Goal: Task Accomplishment & Management: Manage account settings

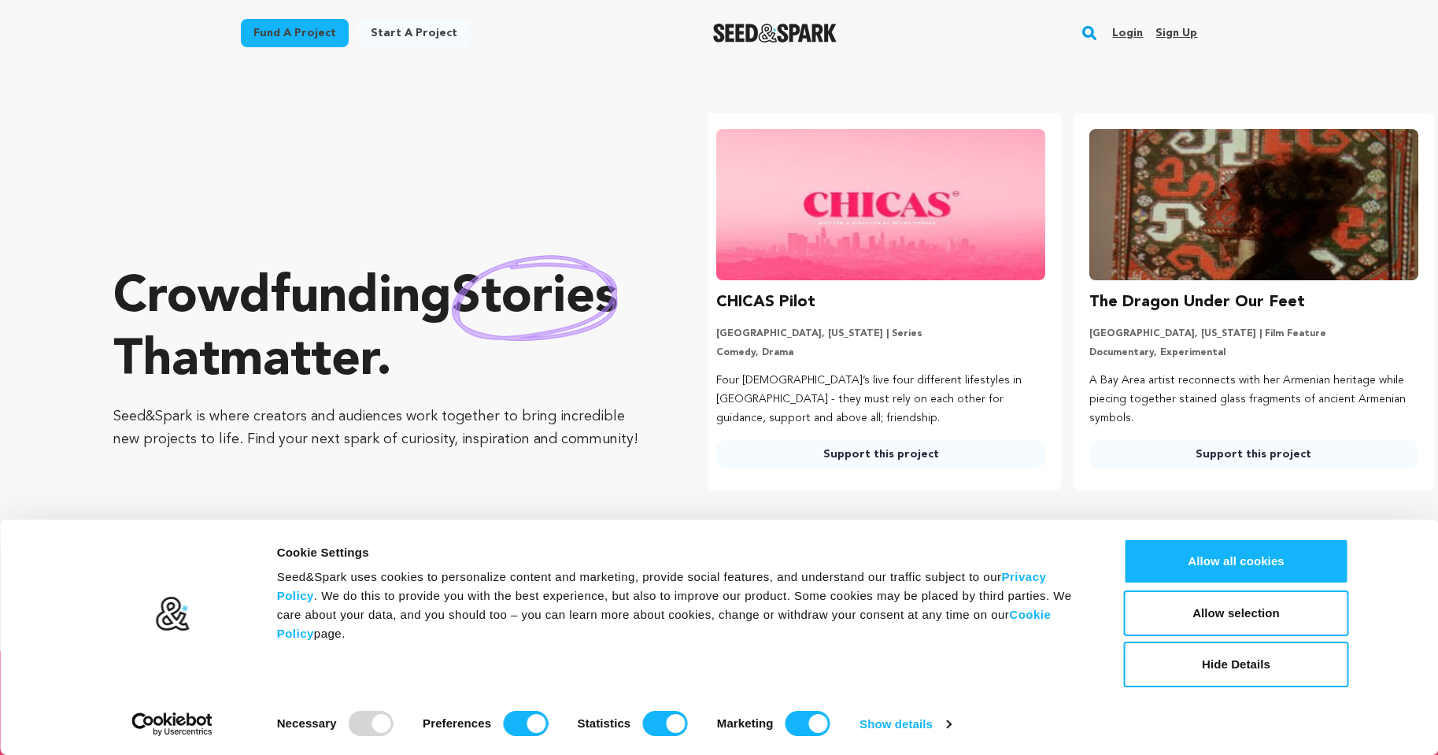
scroll to position [0, 386]
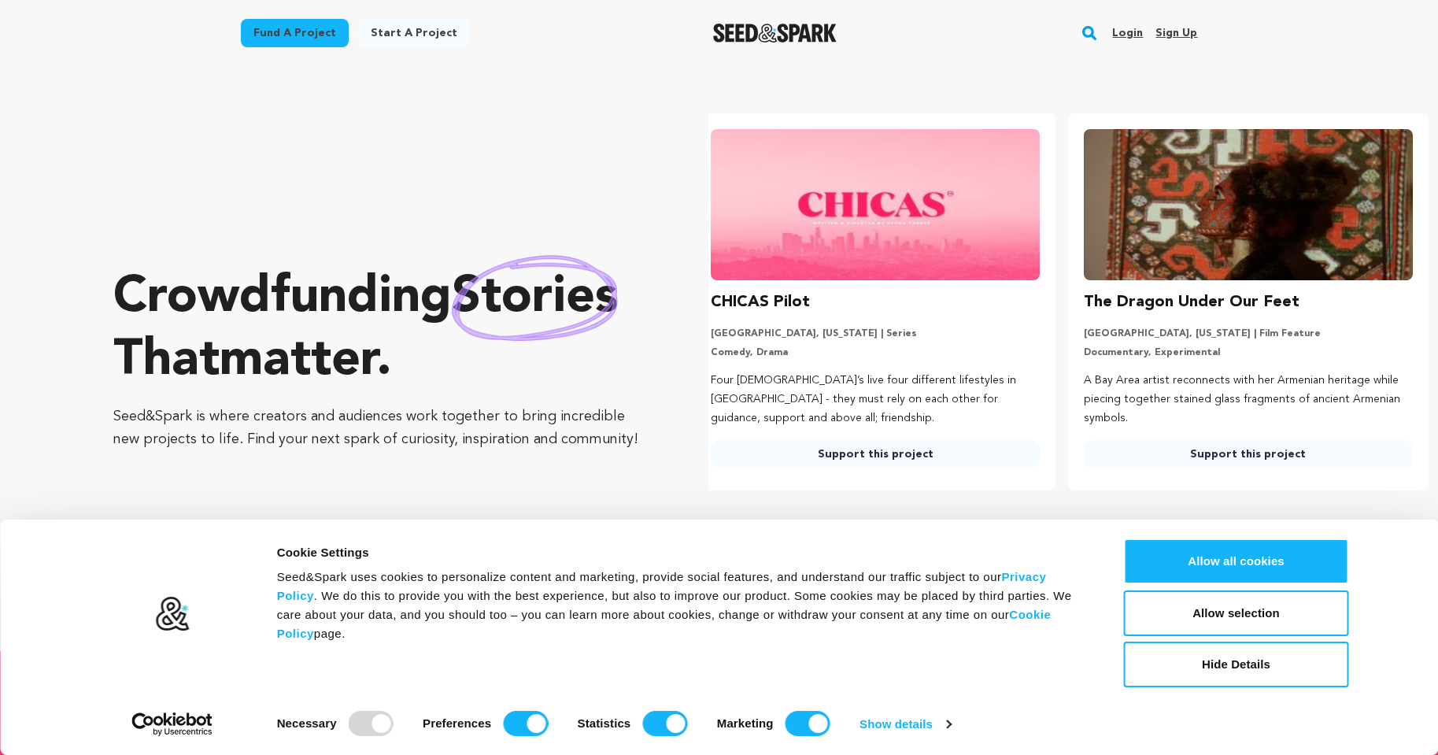
click at [1180, 38] on link "Sign up" at bounding box center [1177, 32] width 42 height 25
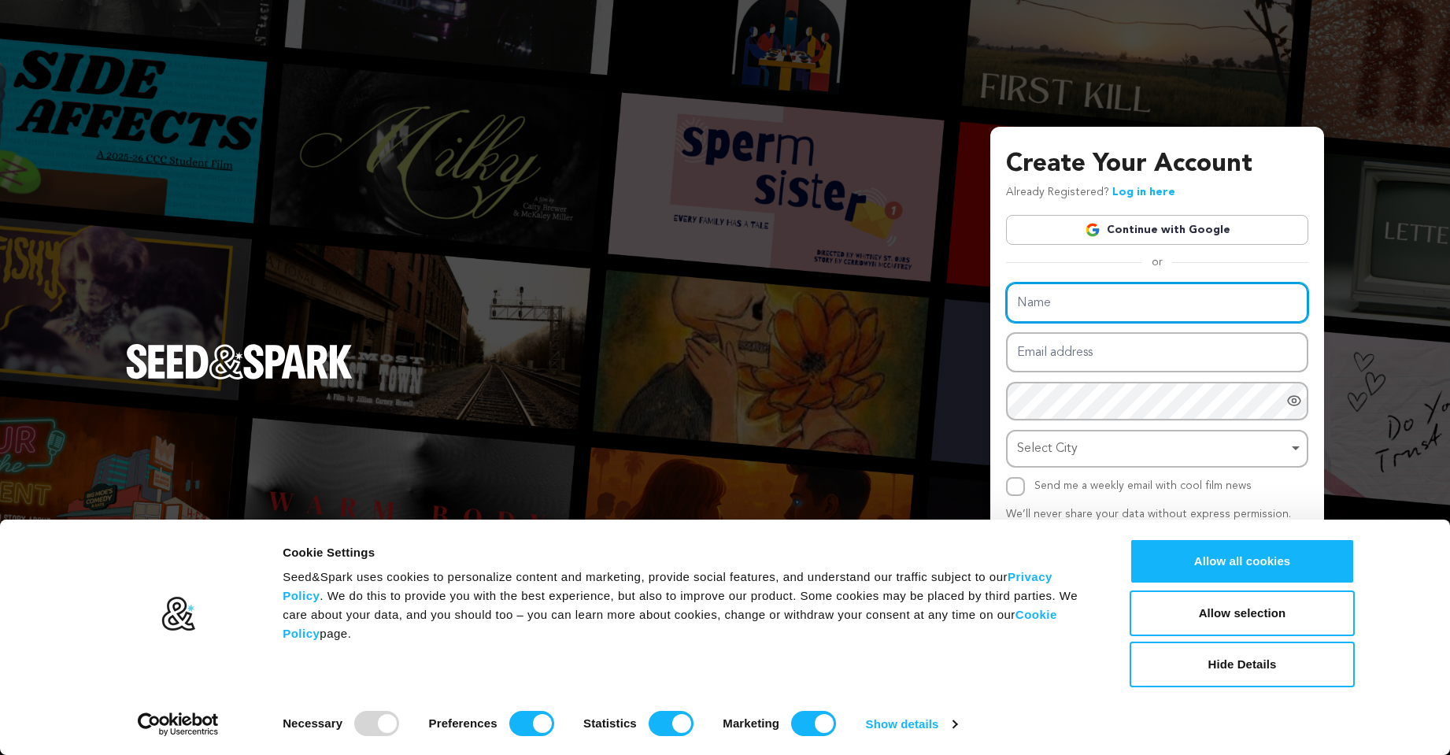
click at [1054, 311] on input "Name" at bounding box center [1157, 303] width 302 height 40
paste input "Abasi Major"
type input "Abasi Major"
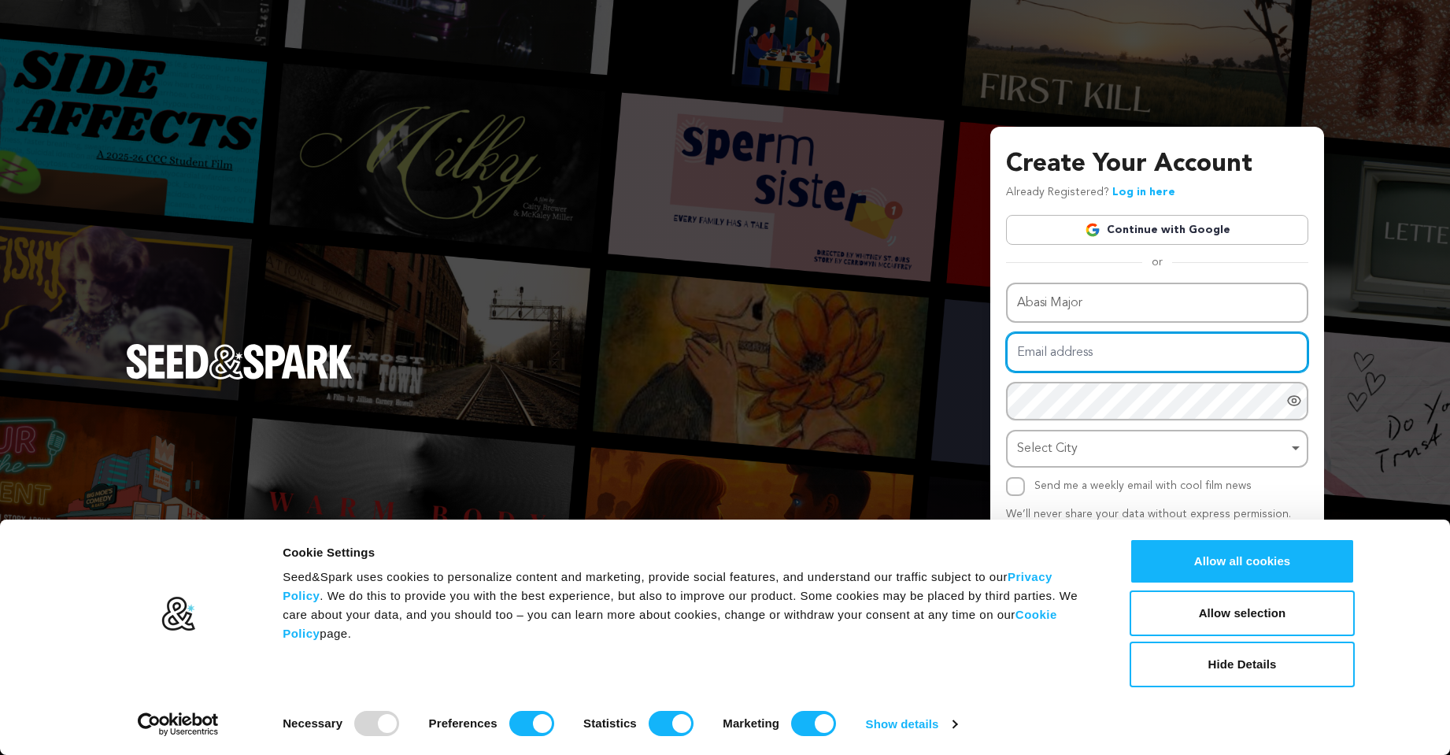
drag, startPoint x: 1064, startPoint y: 350, endPoint x: 1042, endPoint y: 350, distance: 22.8
click at [1065, 350] on input "Email address" at bounding box center [1157, 352] width 302 height 40
paste input "abasidaudimajor@gmail.com"
type input "abasidaudimajor@gmail.com"
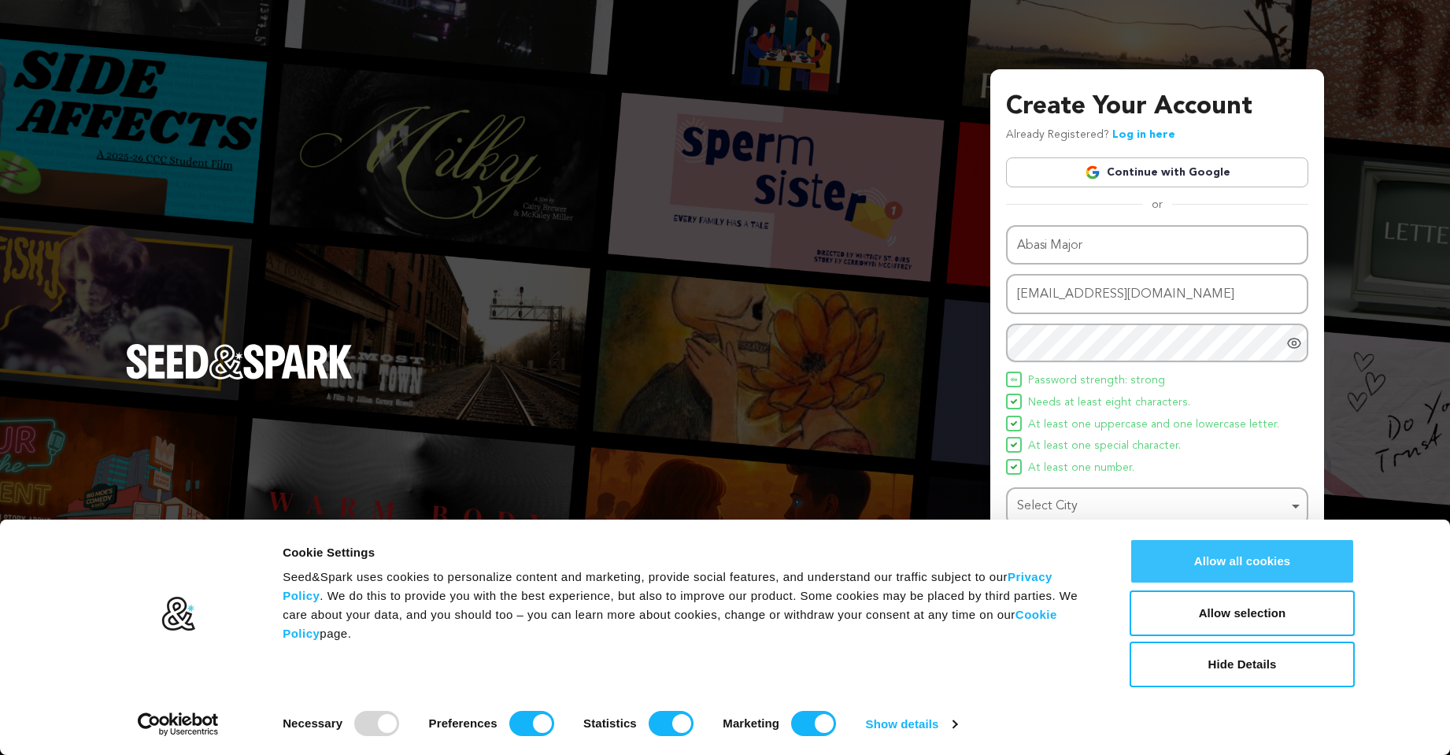
click at [1223, 554] on button "Allow all cookies" at bounding box center [1242, 562] width 225 height 46
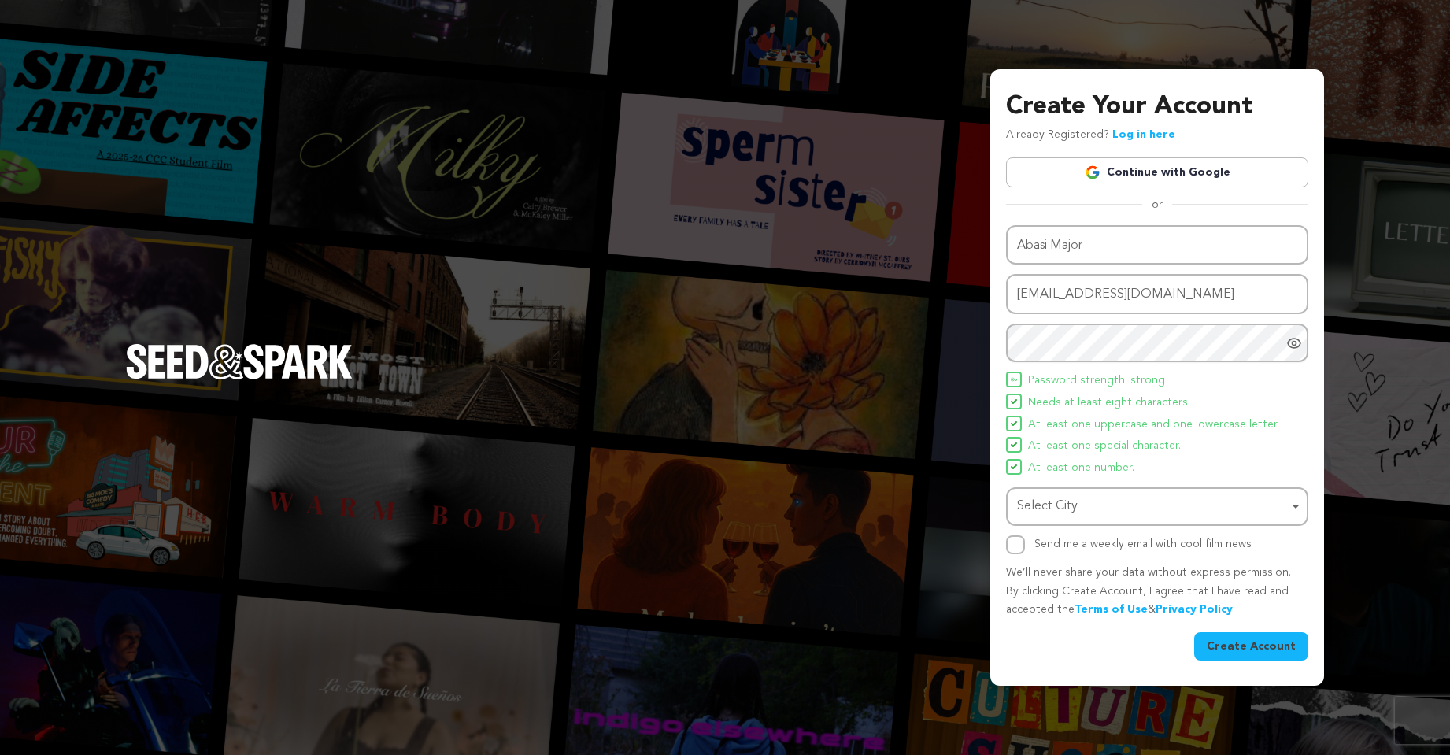
click at [1094, 504] on div "Select City Remove item" at bounding box center [1152, 506] width 271 height 23
click at [1035, 506] on div "Select City Remove item" at bounding box center [1152, 506] width 271 height 23
paste input "San Antonio"
type input "San Antonio"
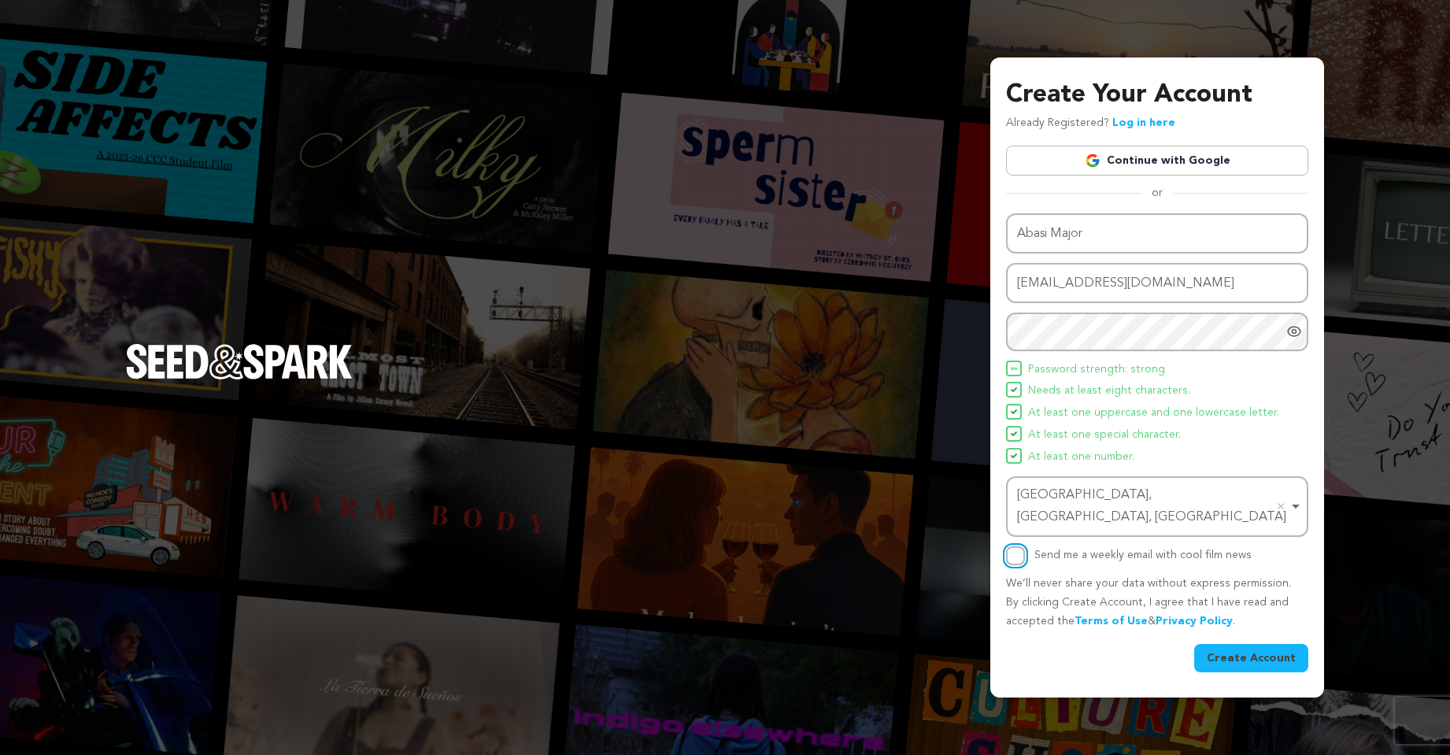
click at [1022, 550] on input "Send me a weekly email with cool film news" at bounding box center [1015, 555] width 19 height 19
checkbox input "true"
click at [1253, 644] on button "Create Account" at bounding box center [1251, 658] width 114 height 28
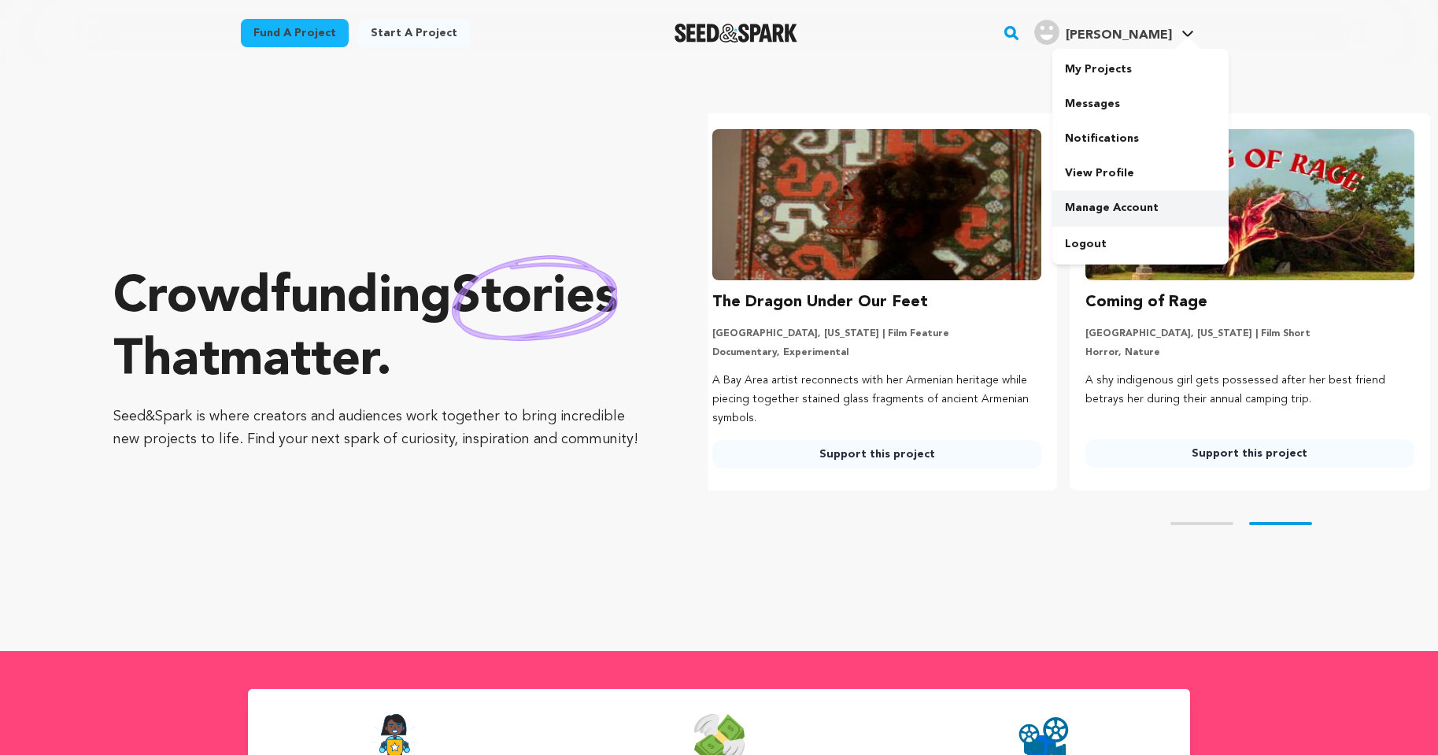
scroll to position [0, 386]
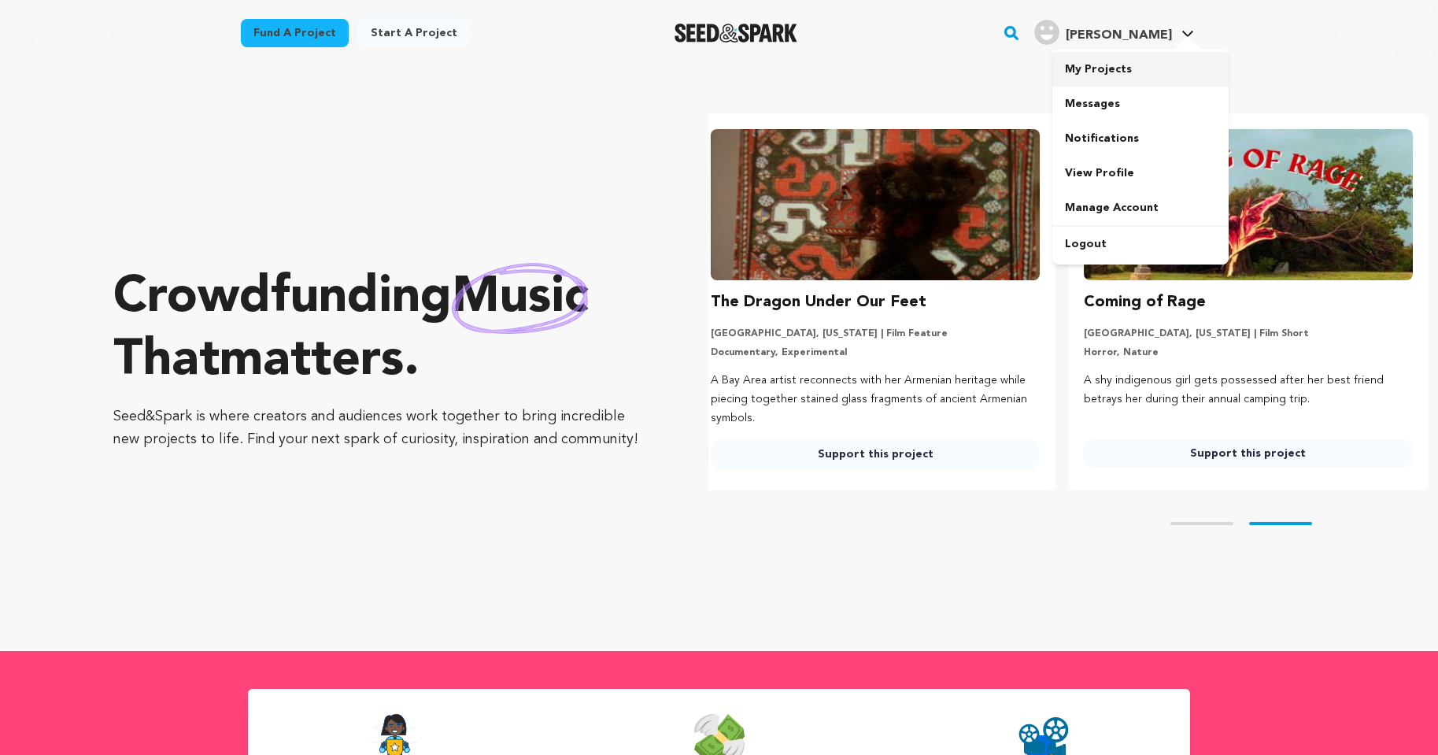
click at [1079, 73] on link "My Projects" at bounding box center [1141, 69] width 176 height 35
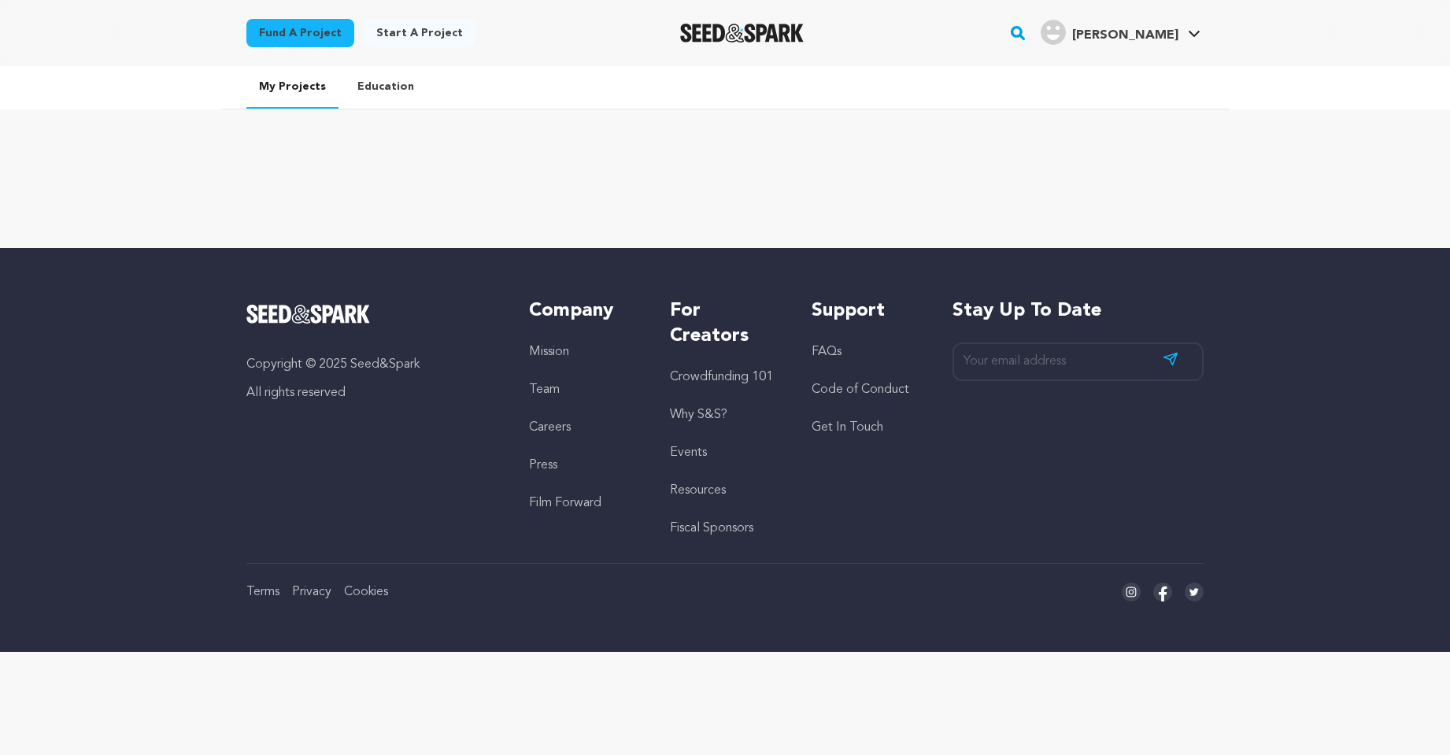
click at [402, 28] on link "Start a project" at bounding box center [420, 33] width 112 height 28
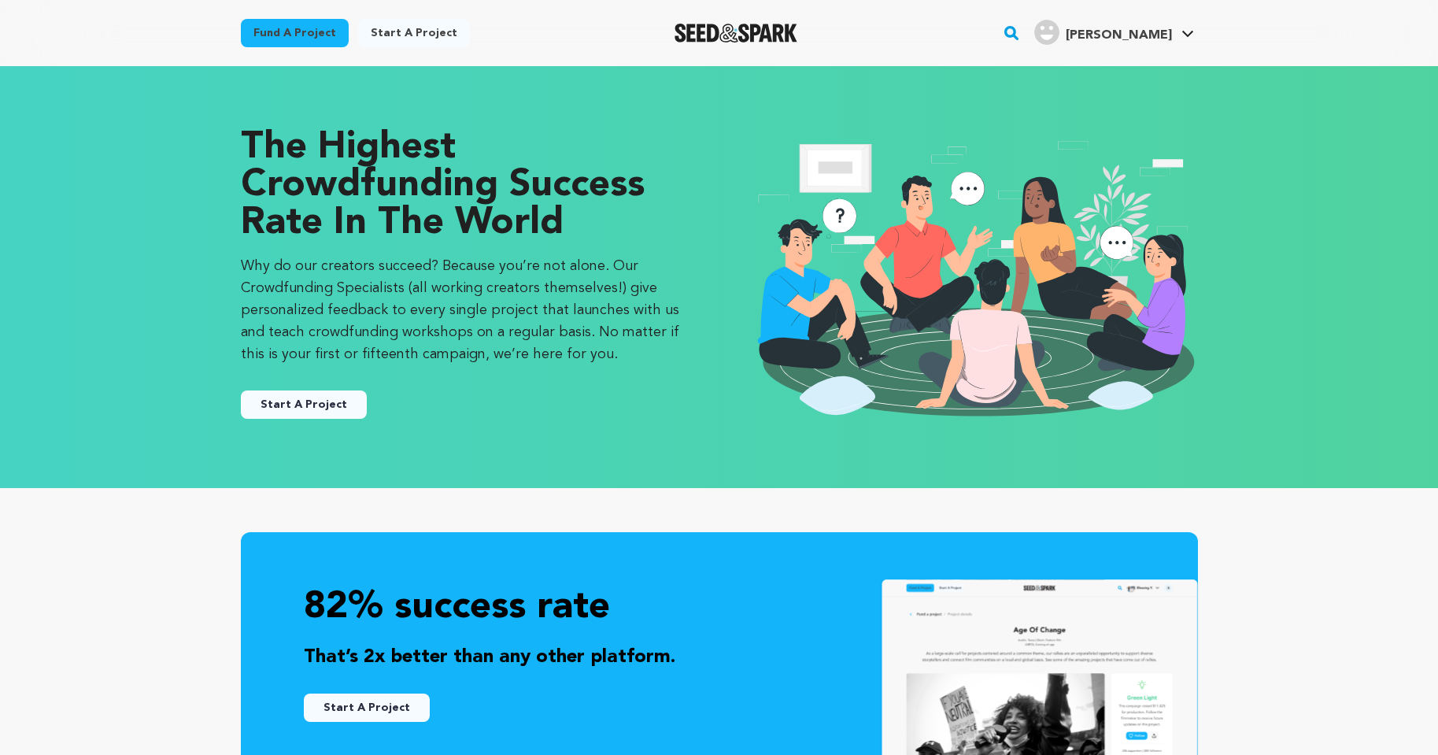
click at [321, 28] on link "Fund a project" at bounding box center [295, 33] width 108 height 28
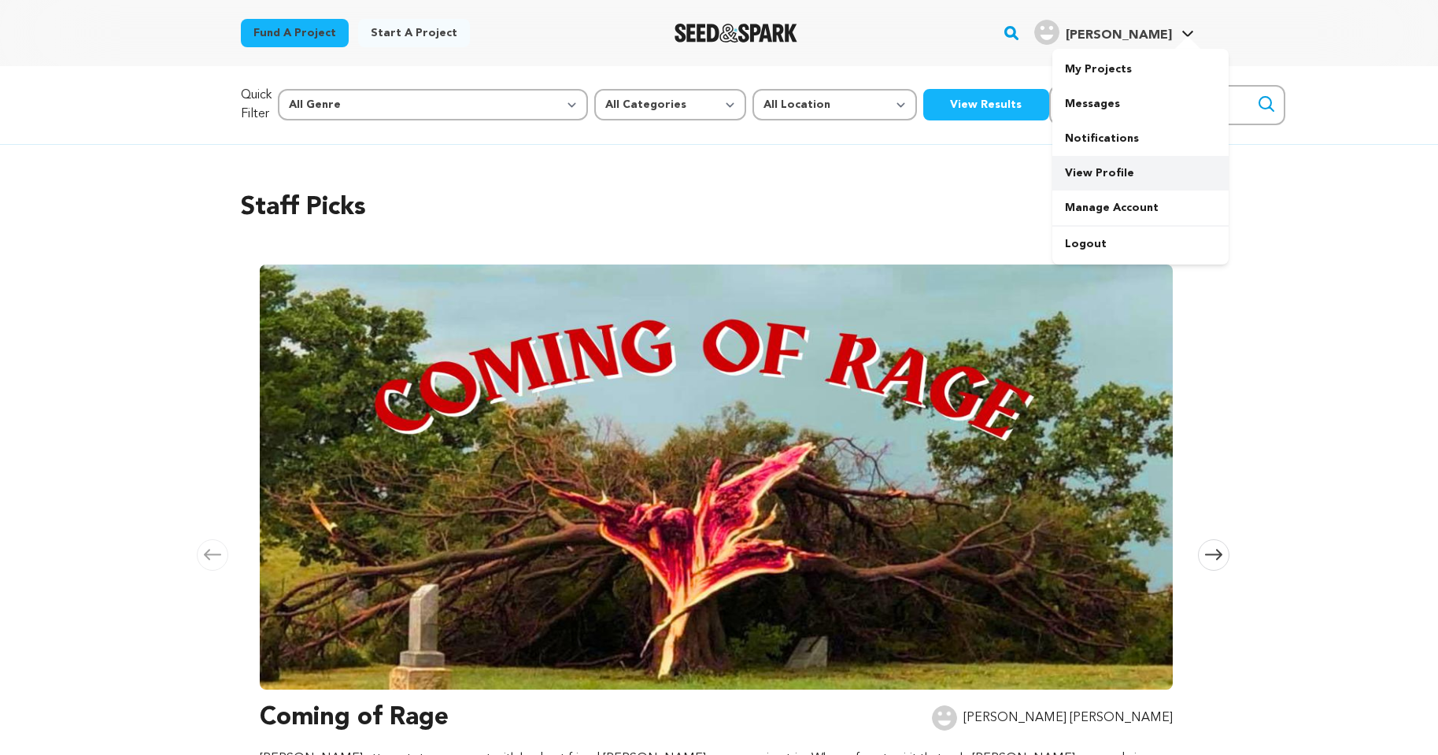
click at [1082, 173] on link "View Profile" at bounding box center [1141, 173] width 176 height 35
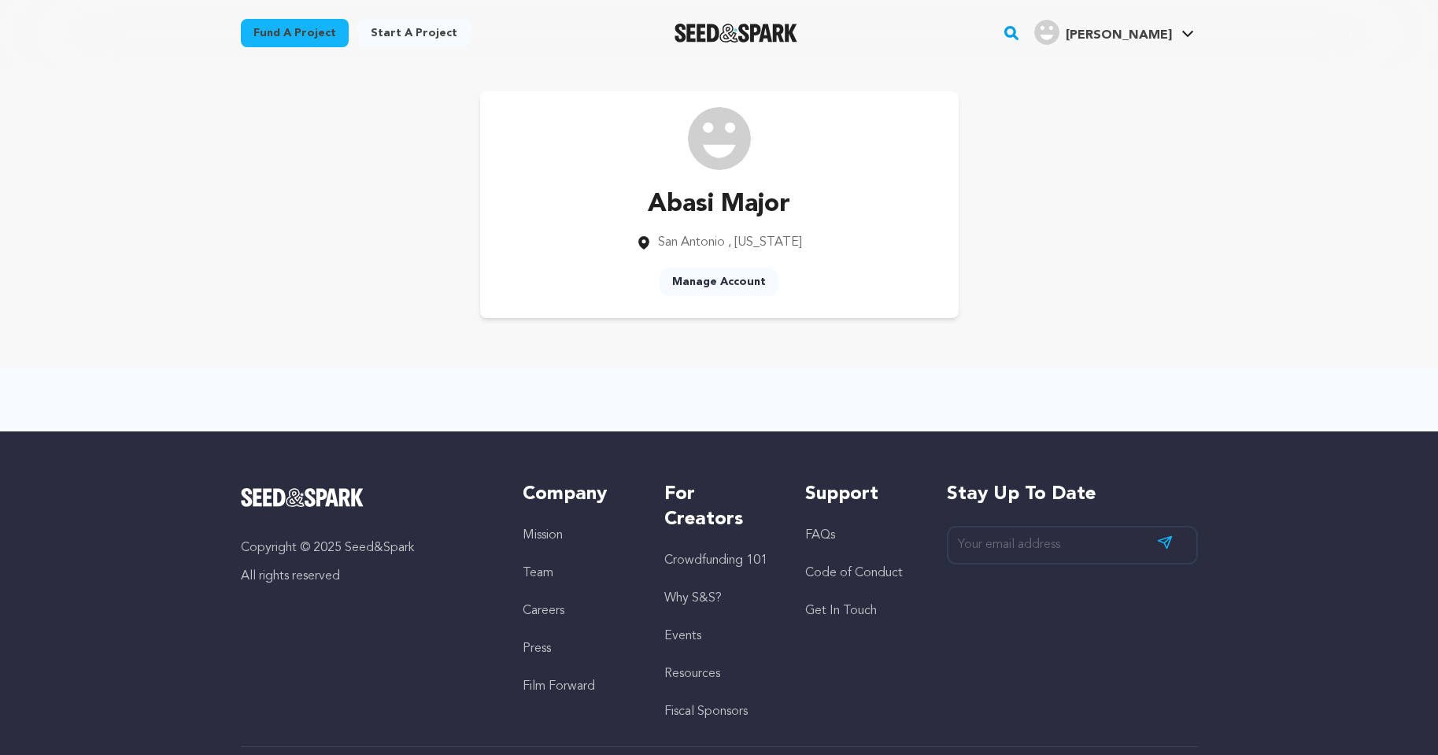
click at [700, 282] on link "Manage Account" at bounding box center [719, 282] width 119 height 28
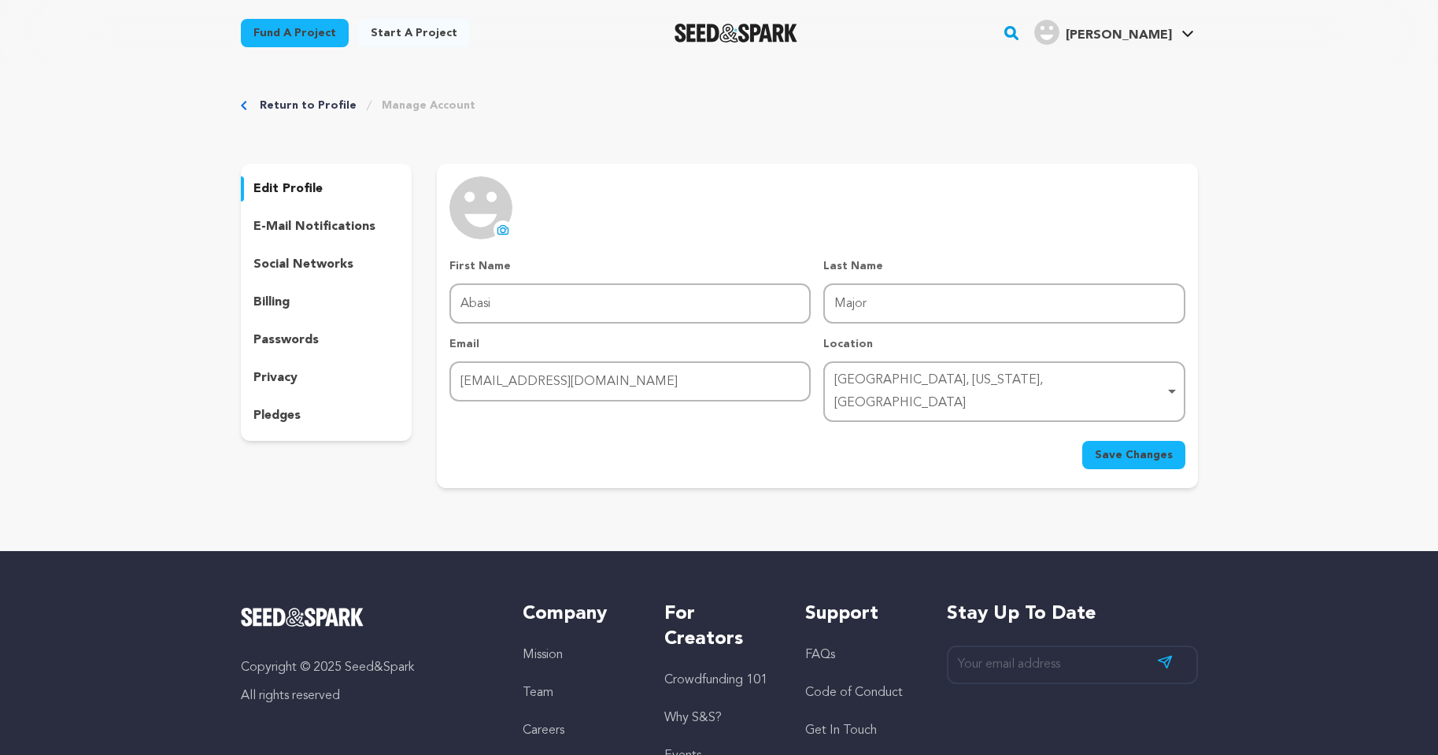
click at [287, 258] on p "social networks" at bounding box center [304, 264] width 100 height 19
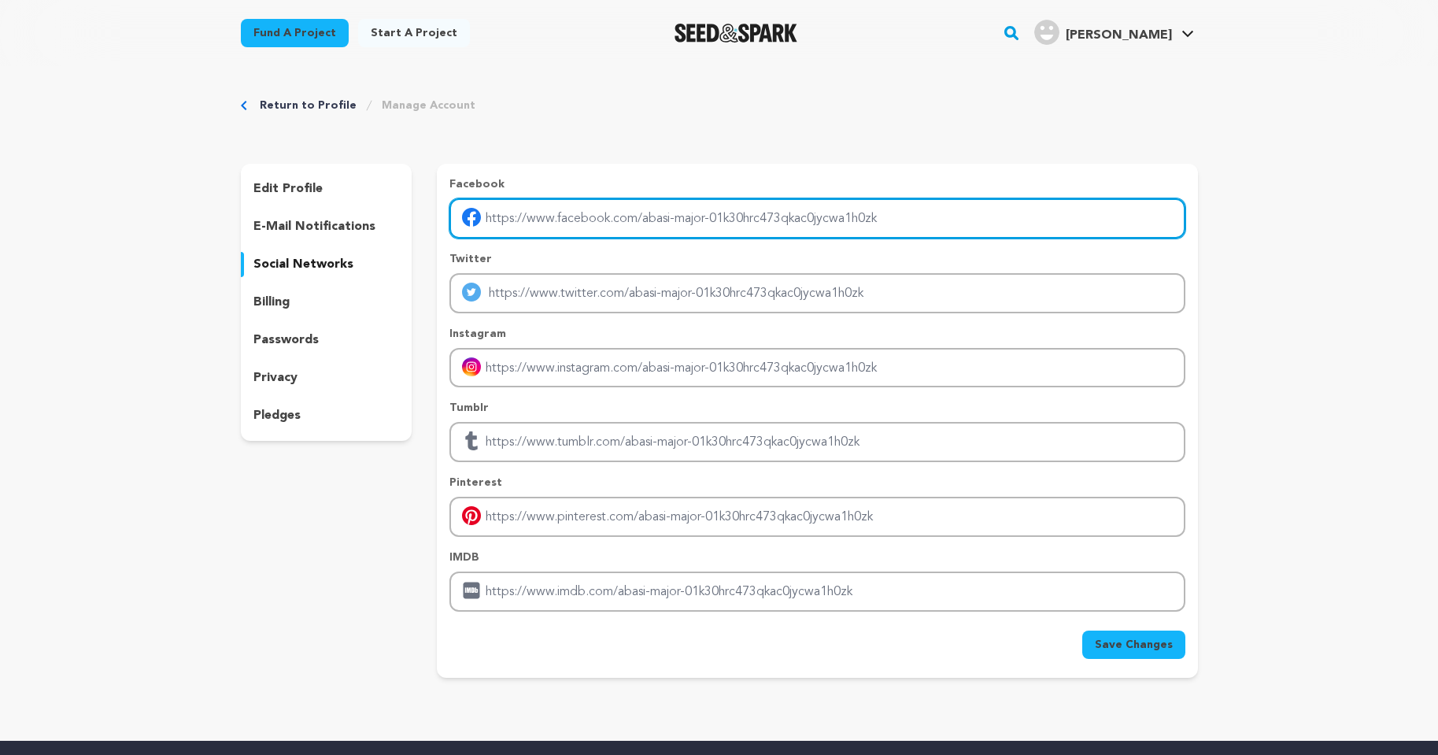
click at [531, 207] on input "Enter facebook profile link" at bounding box center [817, 218] width 735 height 40
paste input "[URL][DOMAIN_NAME]"
type input "[URL][DOMAIN_NAME]"
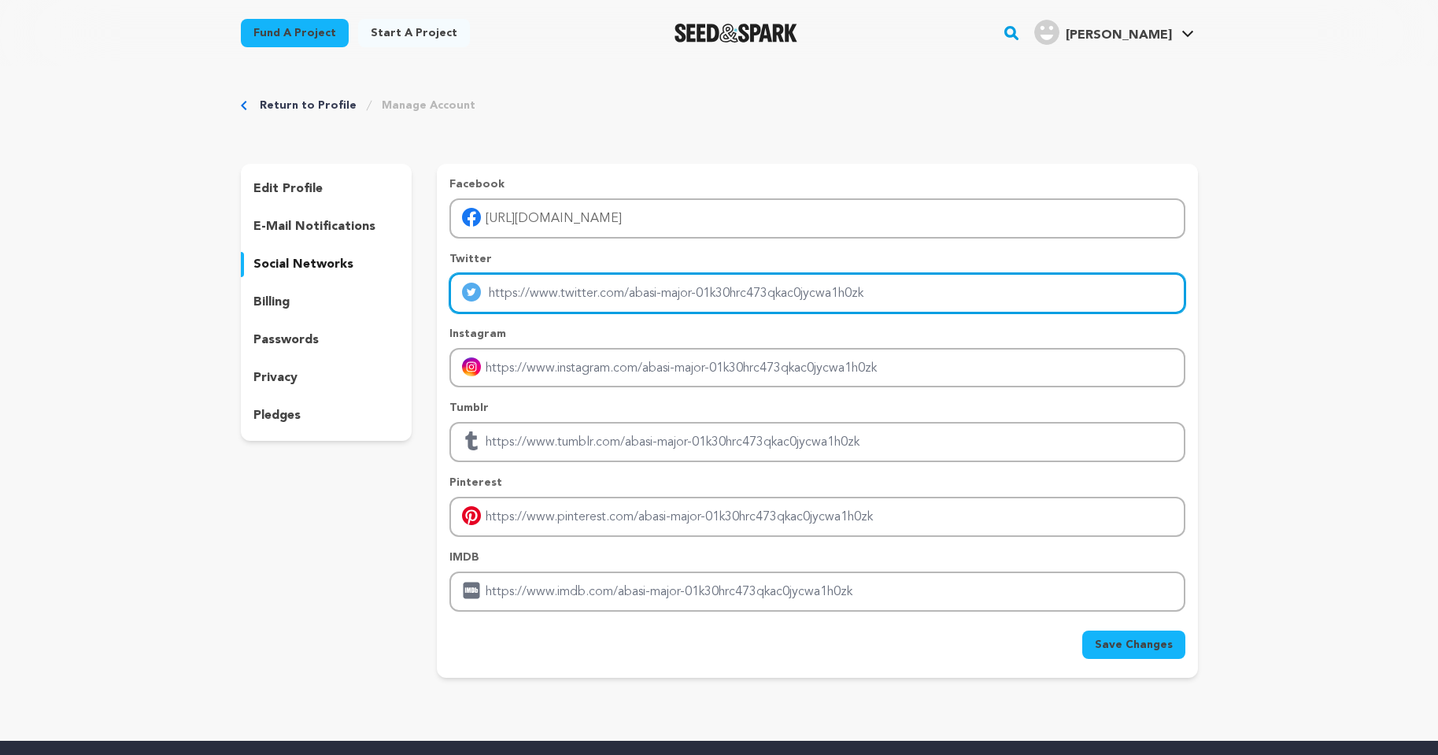
click at [536, 283] on input "Enter twitter profile link" at bounding box center [817, 293] width 735 height 40
paste input "[URL][DOMAIN_NAME]"
type input "[URL][DOMAIN_NAME]"
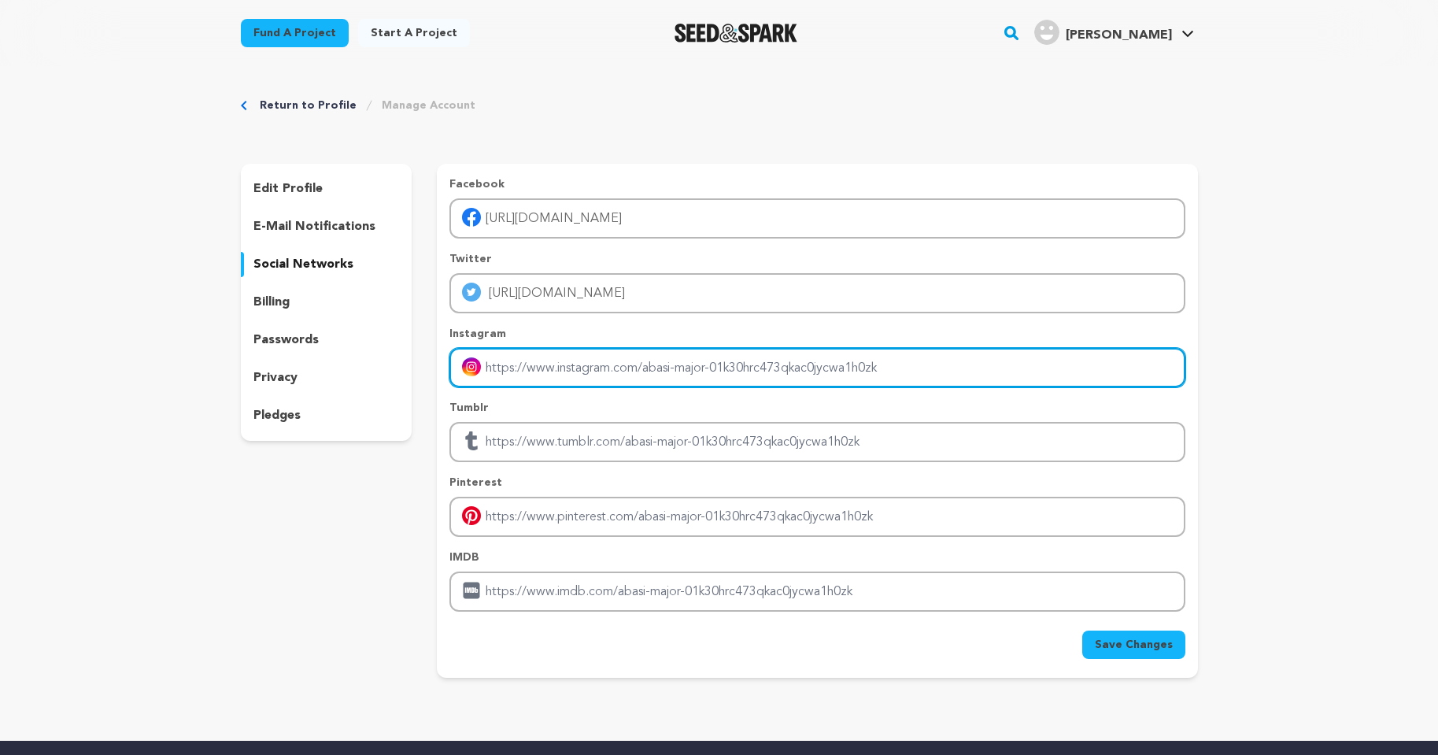
click at [553, 366] on input "Enter instagram handle link" at bounding box center [817, 368] width 735 height 40
paste input "[URL][DOMAIN_NAME]"
type input "[URL][DOMAIN_NAME]"
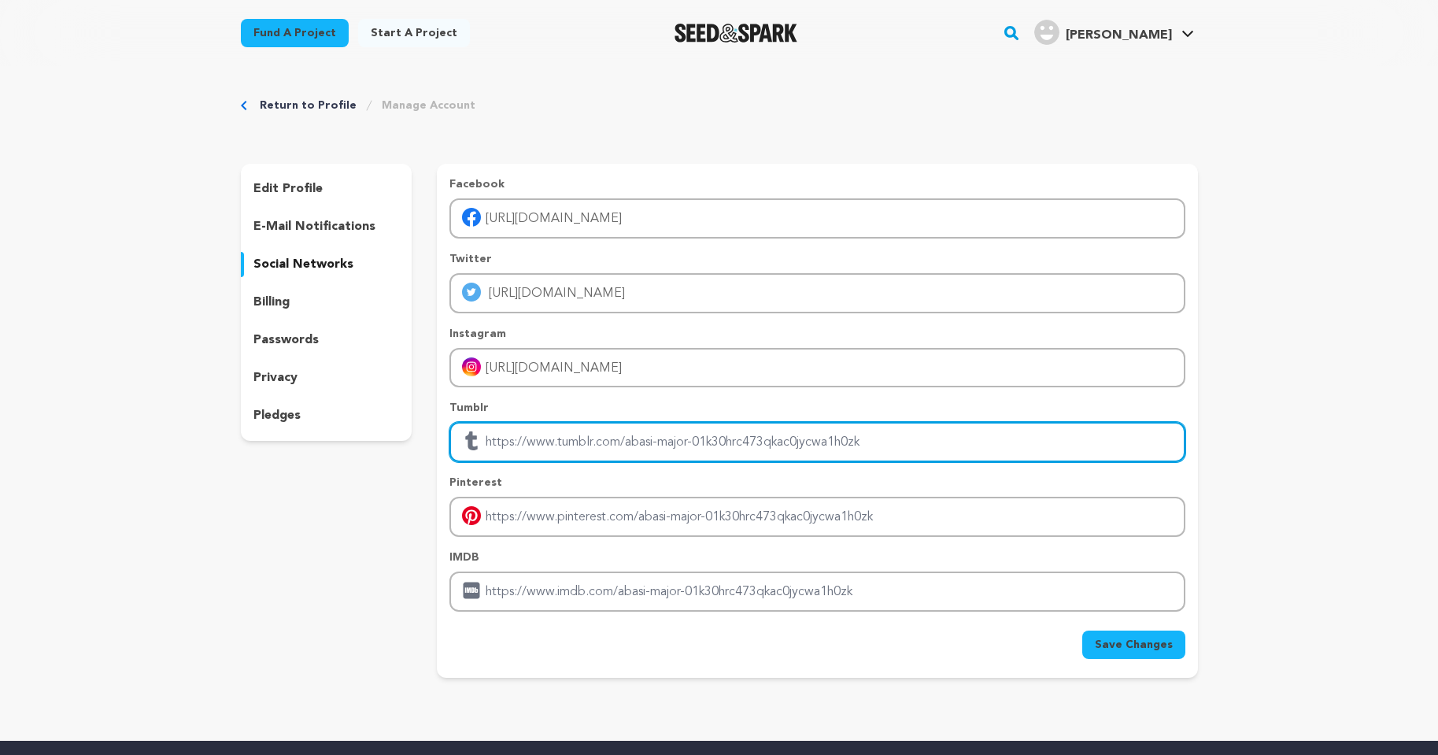
click at [552, 432] on input "Enter tubmlr profile link" at bounding box center [817, 442] width 735 height 40
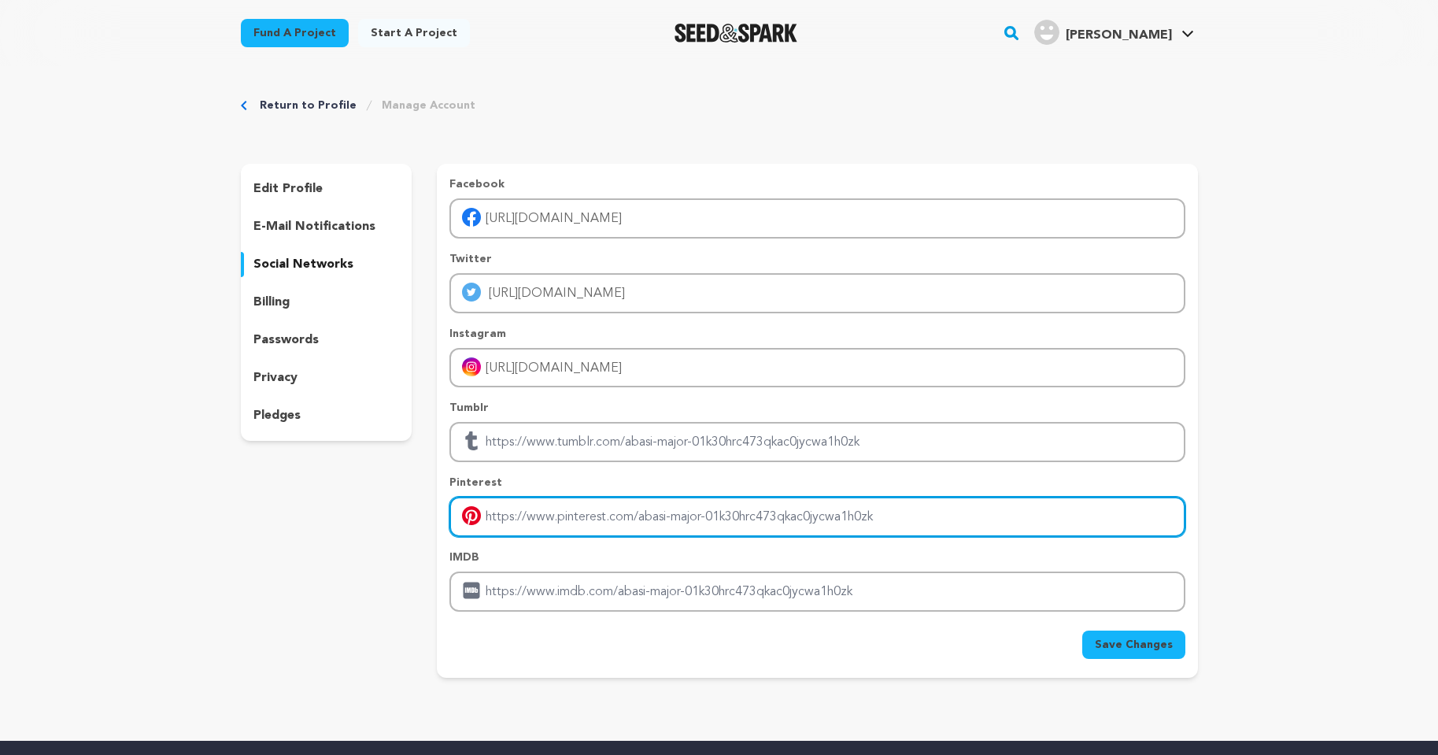
click at [561, 516] on input "Enter pinterest profile link" at bounding box center [817, 517] width 735 height 40
paste input "[URL][DOMAIN_NAME]"
type input "[URL][DOMAIN_NAME]"
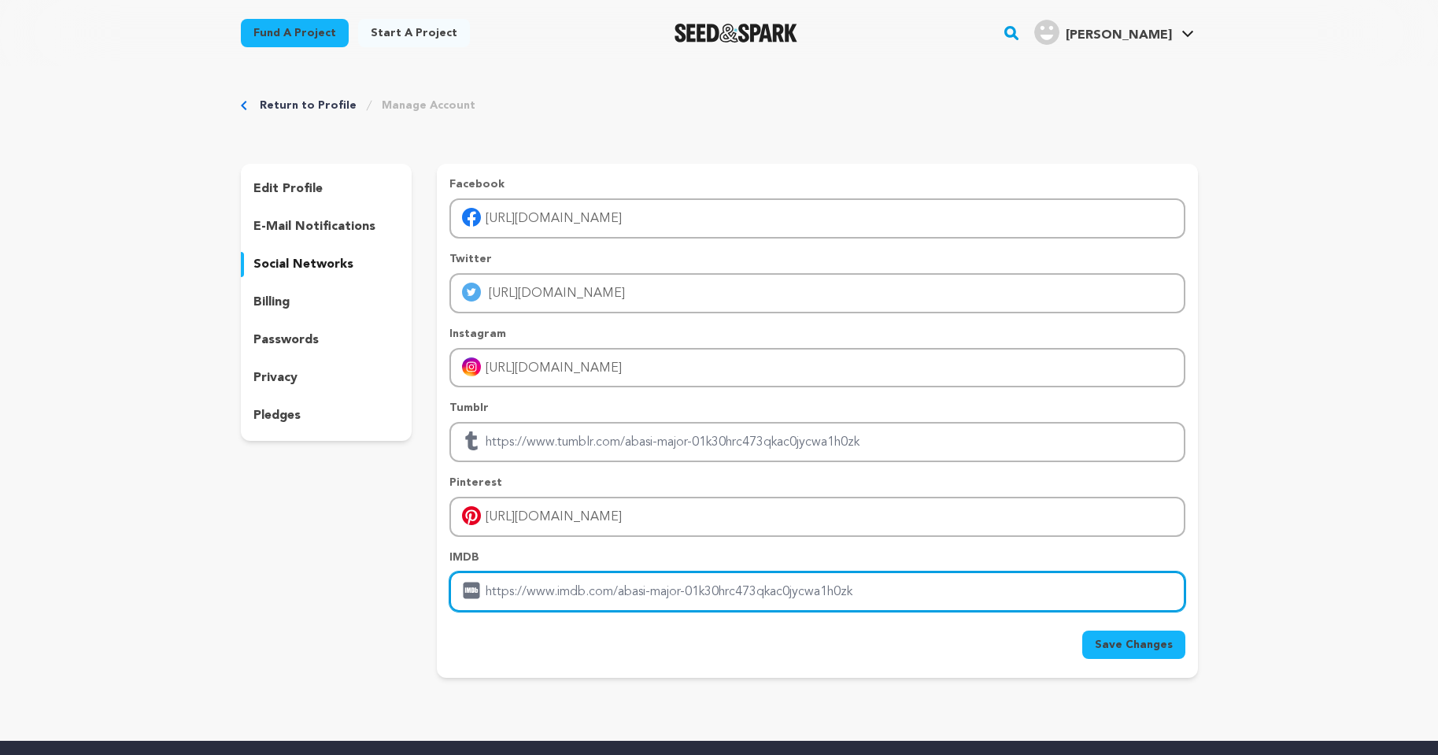
click at [539, 593] on input "Enter IMDB profile link" at bounding box center [817, 592] width 735 height 40
paste input "https://www.themajorlawfirm.com"
type input "https://www.themajorlawfirm.com"
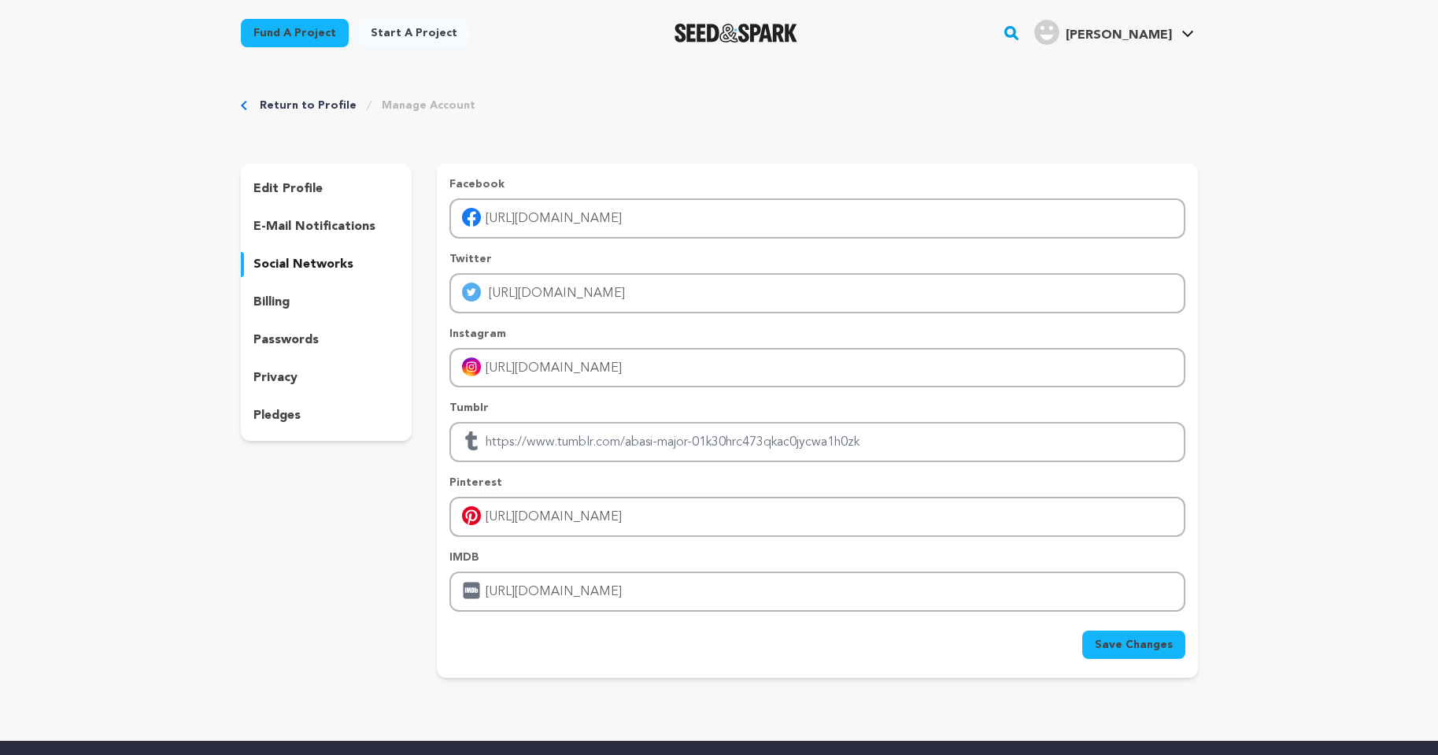
click at [1152, 640] on span "Save Changes" at bounding box center [1134, 645] width 78 height 16
click at [274, 187] on p "edit profile" at bounding box center [288, 189] width 69 height 19
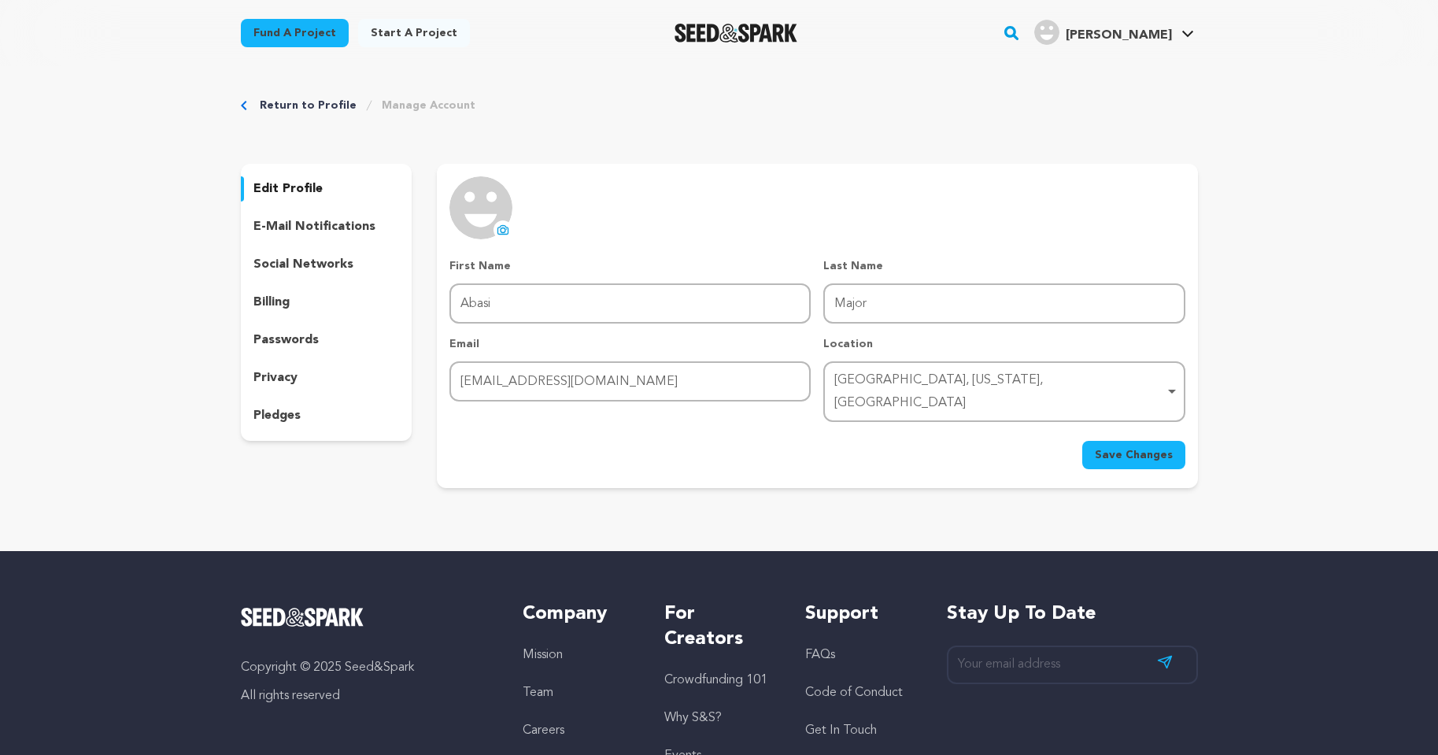
click at [498, 224] on icon at bounding box center [503, 230] width 13 height 13
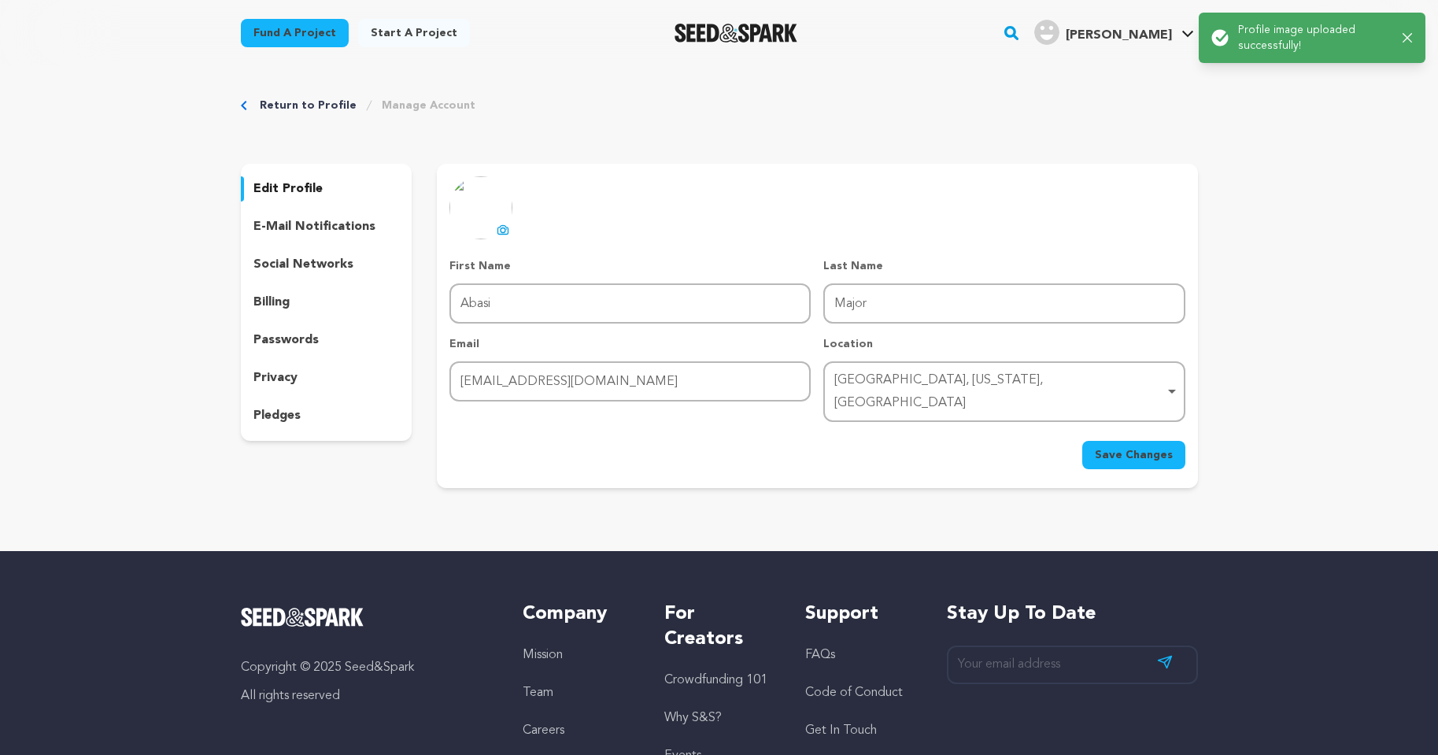
click at [1123, 447] on span "Save Changes" at bounding box center [1134, 455] width 78 height 16
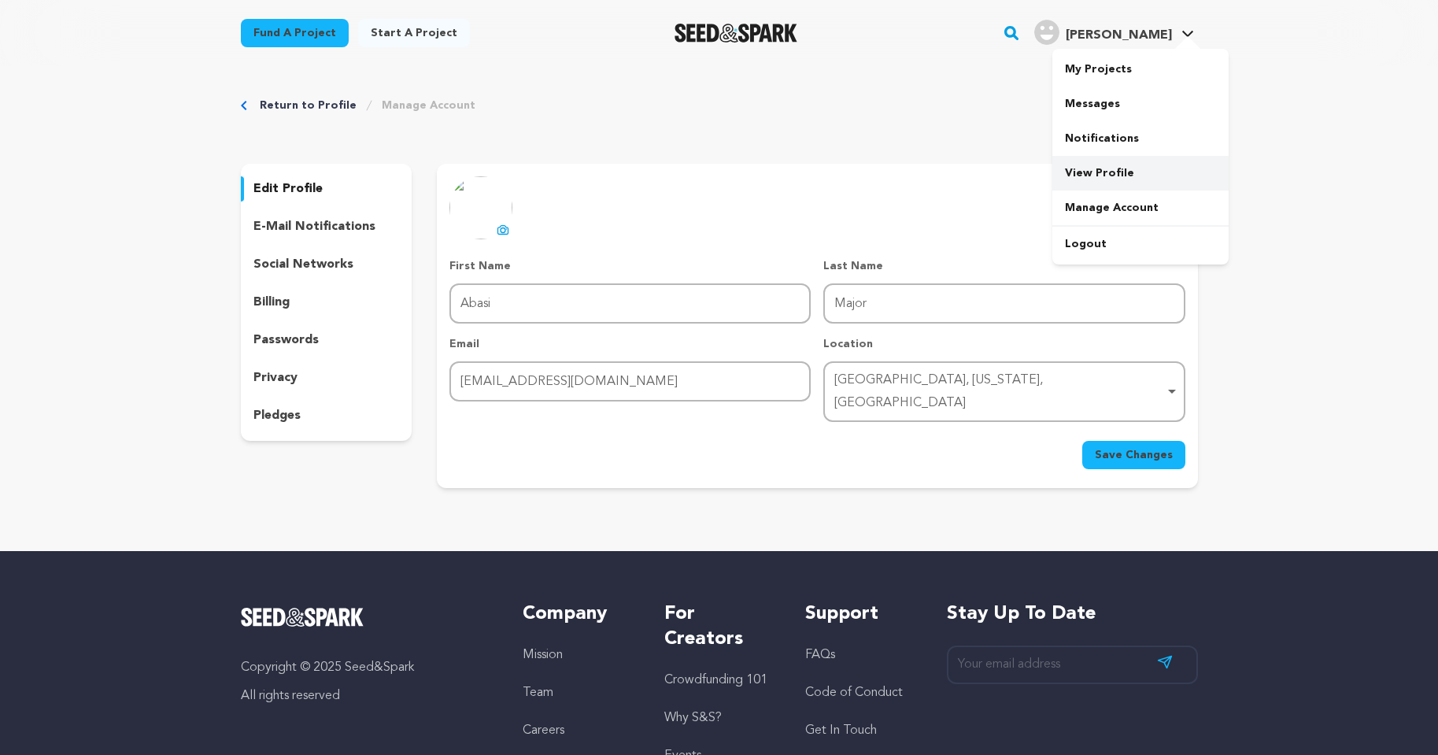
click at [1104, 168] on link "View Profile" at bounding box center [1141, 173] width 176 height 35
